Goal: Task Accomplishment & Management: Manage account settings

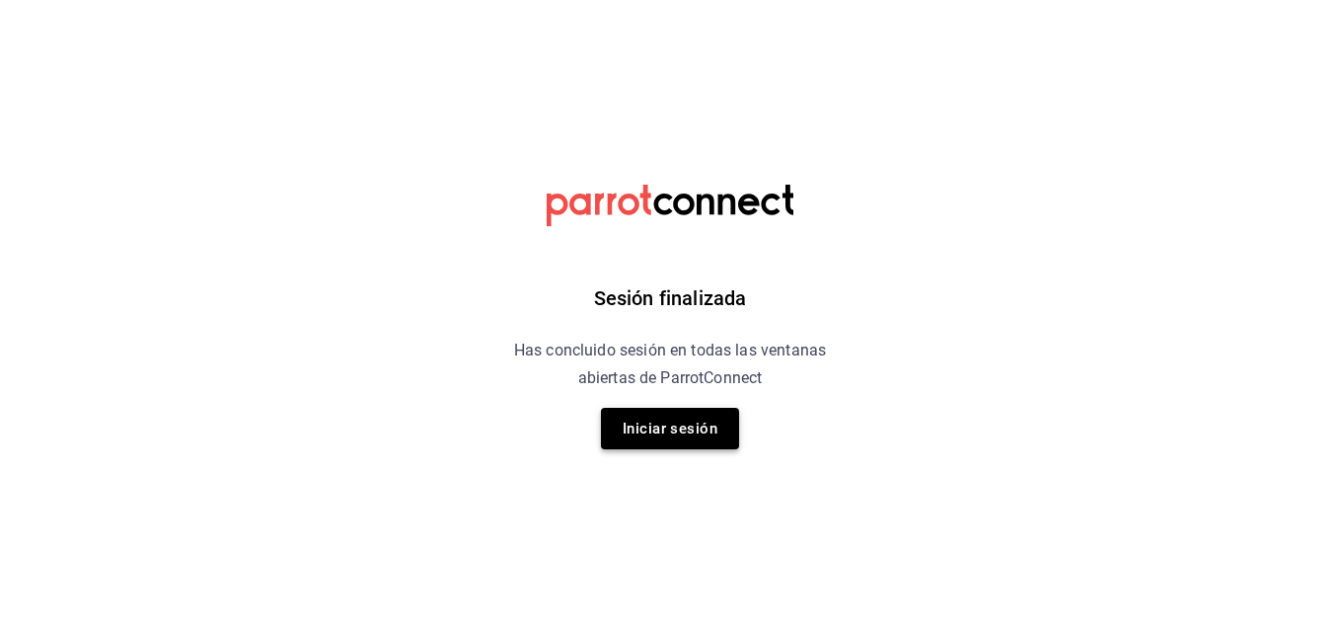
click at [660, 417] on button "Iniciar sesión" at bounding box center [670, 428] width 138 height 41
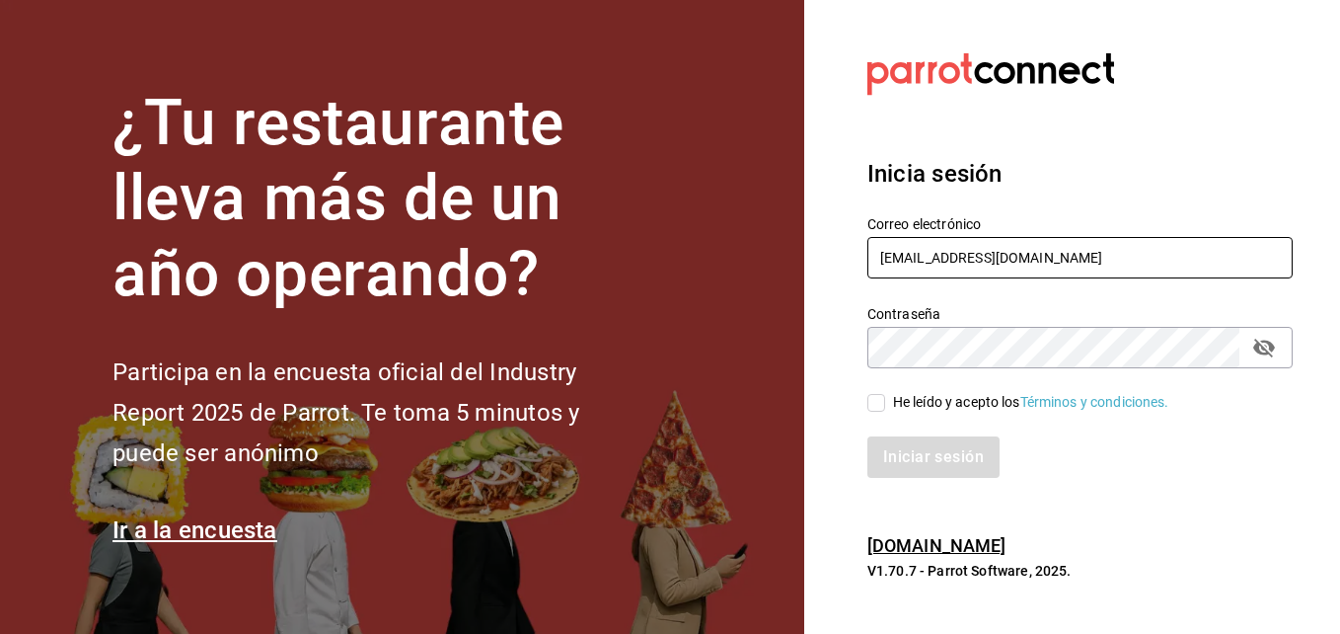
click at [1085, 268] on input "[EMAIL_ADDRESS][DOMAIN_NAME]" at bounding box center [1080, 257] width 425 height 41
type input "s"
click at [949, 255] on input "mochomospuebla" at bounding box center [1080, 257] width 425 height 41
type input "[EMAIL_ADDRESS][DOMAIN_NAME]"
click at [1302, 489] on section "Datos incorrectos. Verifica que tu Correo o Contraseña estén bien escritos. Ini…" at bounding box center [1072, 317] width 536 height 634
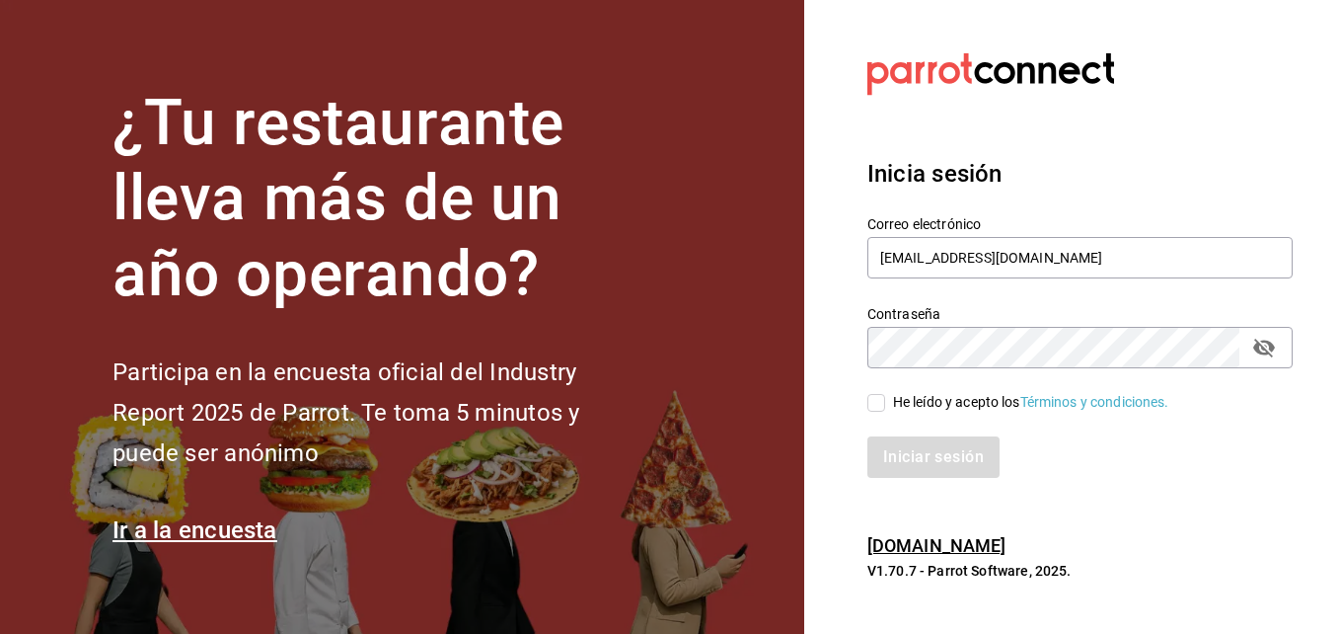
click at [880, 403] on input "He leído y acepto los Términos y condiciones." at bounding box center [877, 403] width 18 height 18
checkbox input "true"
click at [894, 455] on button "Iniciar sesión" at bounding box center [935, 456] width 134 height 41
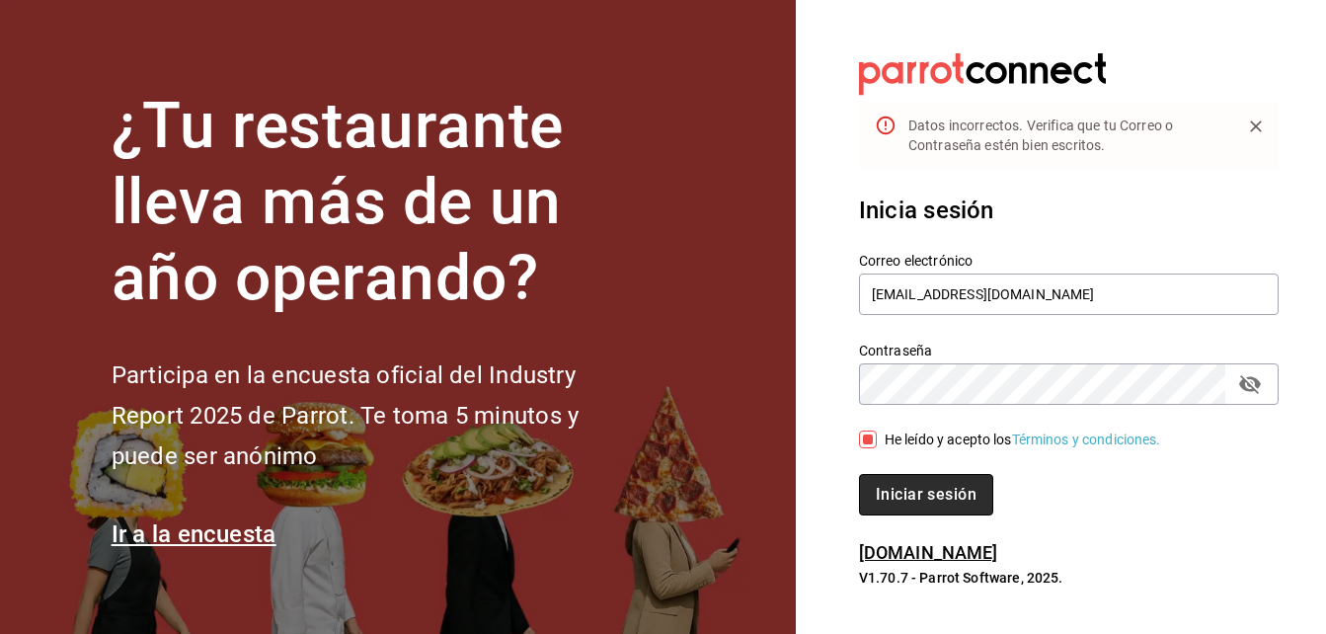
click at [952, 487] on button "Iniciar sesión" at bounding box center [926, 494] width 134 height 41
click at [938, 488] on button "Iniciar sesión" at bounding box center [926, 494] width 134 height 41
click at [1252, 383] on icon "passwordField" at bounding box center [1250, 384] width 22 height 19
click at [946, 483] on button "Iniciar sesión" at bounding box center [926, 494] width 134 height 41
